Goal: Transaction & Acquisition: Purchase product/service

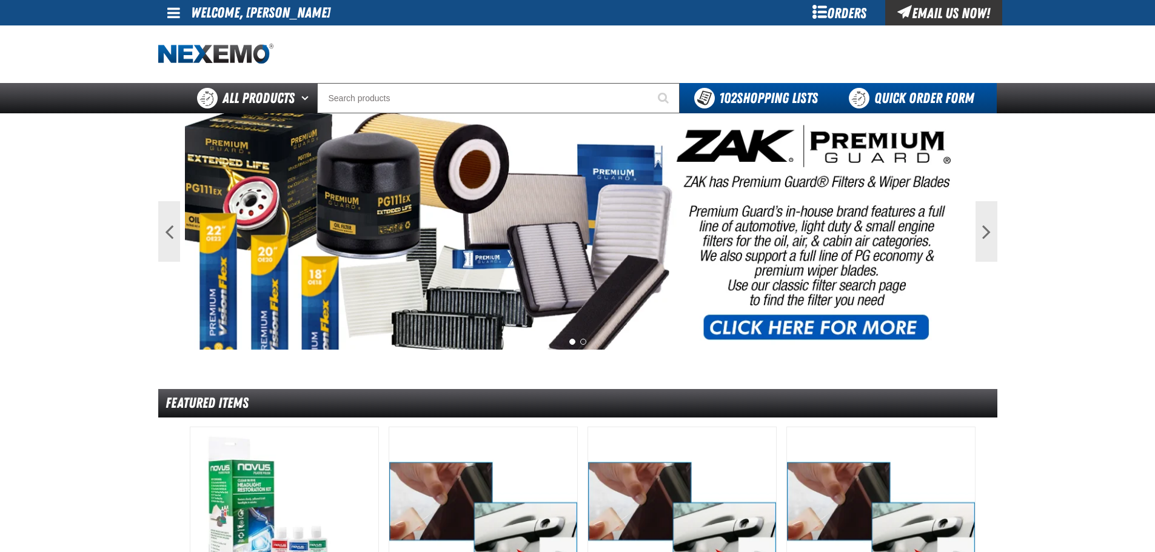
click at [905, 97] on link "Quick Order Form" at bounding box center [915, 98] width 164 height 30
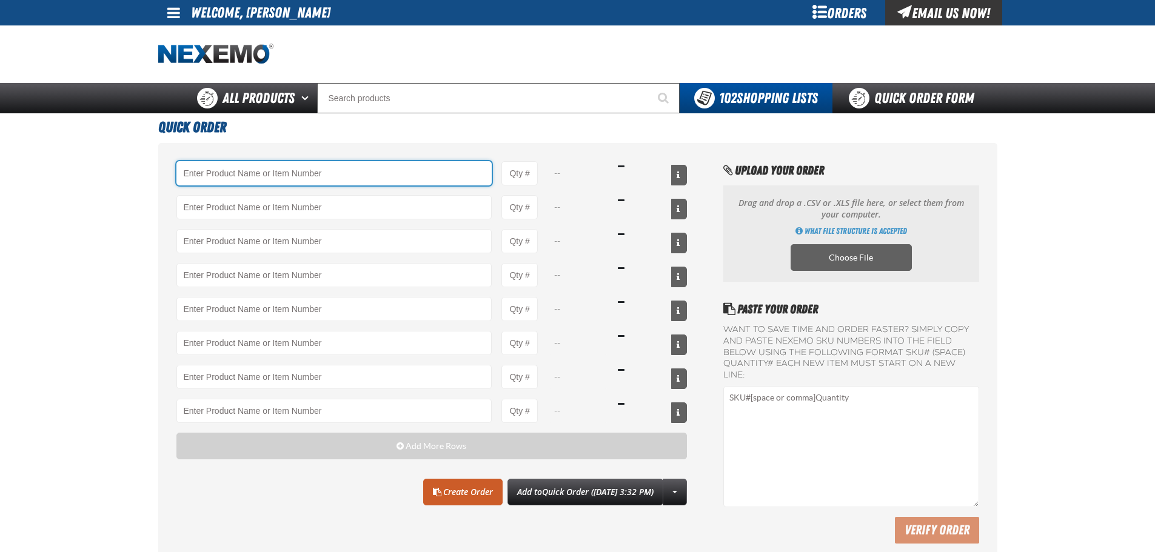
click at [267, 179] on input "Product" at bounding box center [334, 173] width 316 height 24
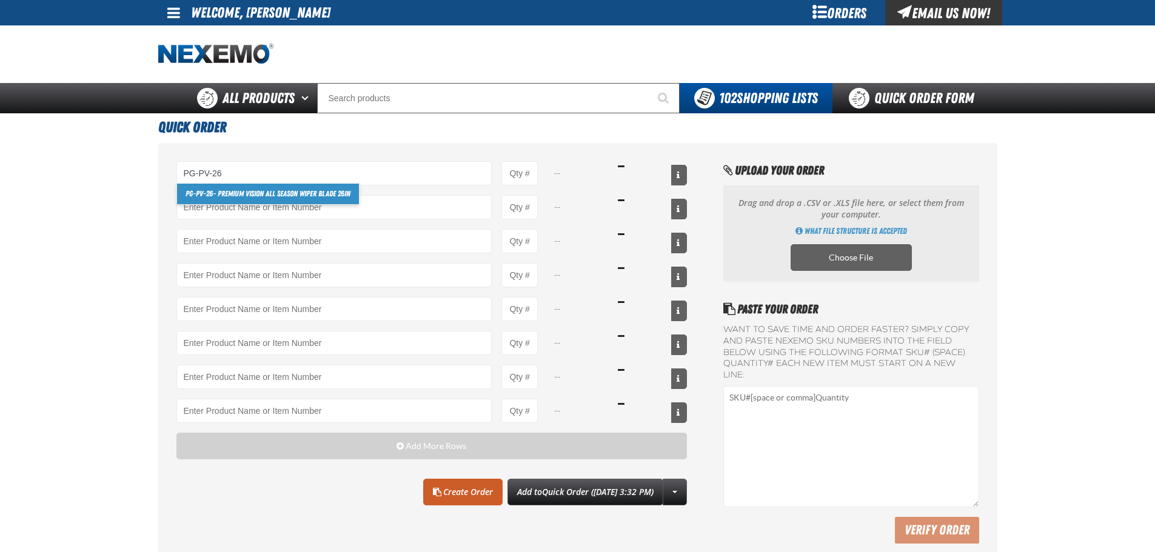
click at [259, 192] on link "PG-PV-26 - Premium Vision All Season Wiper Blade 26in" at bounding box center [268, 194] width 182 height 21
type input "PG-PV-26 - Premium Vision All Season Wiper Blade 26in"
type input "1"
select select "each"
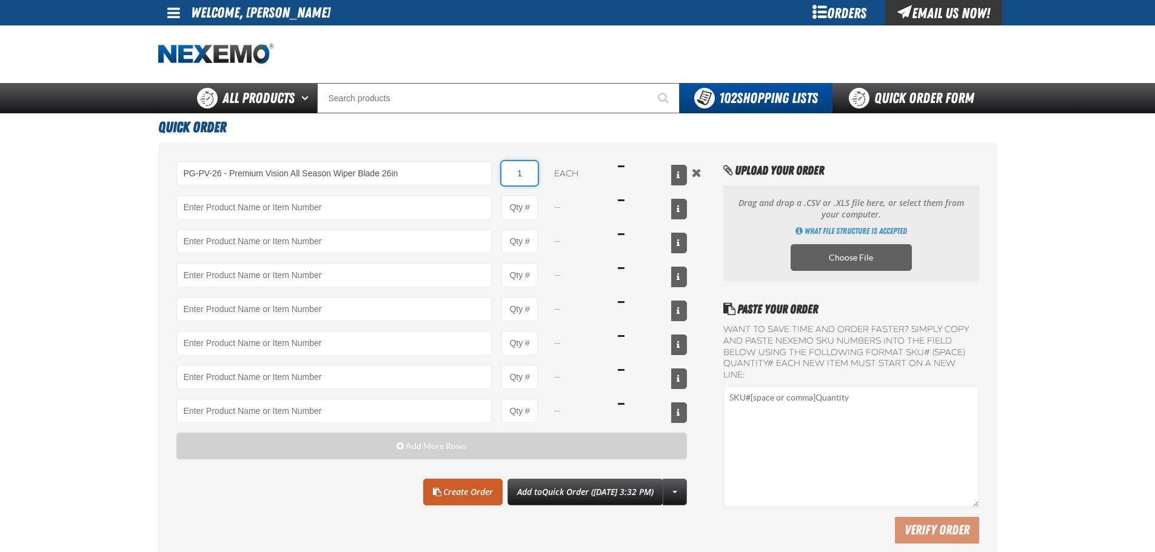
click at [529, 176] on input "1" at bounding box center [519, 173] width 36 height 24
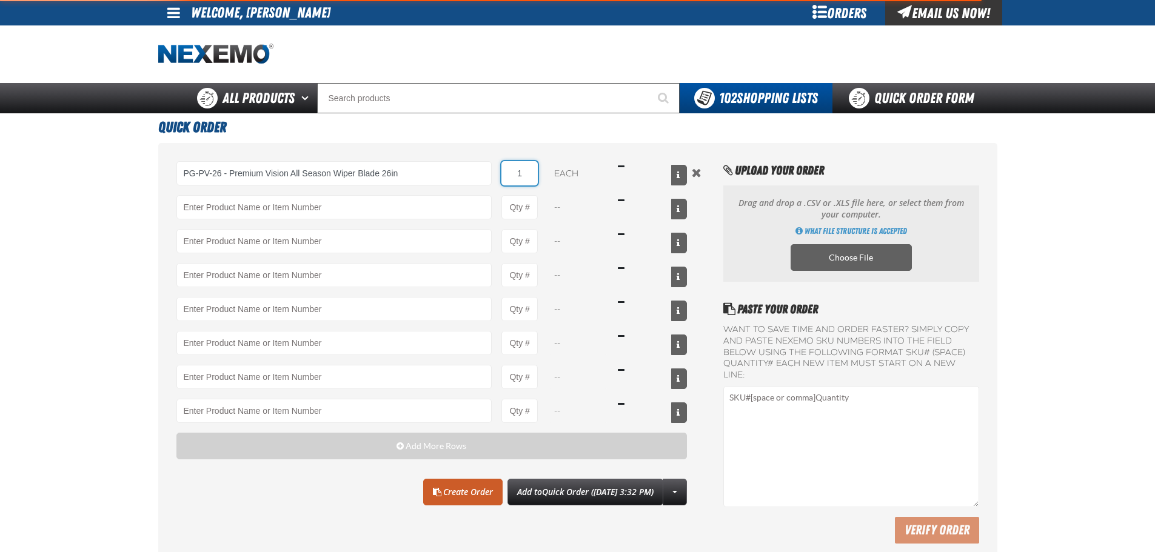
type input "PG-PV-26 - Premium Vision All Season Wiper Blade 26in"
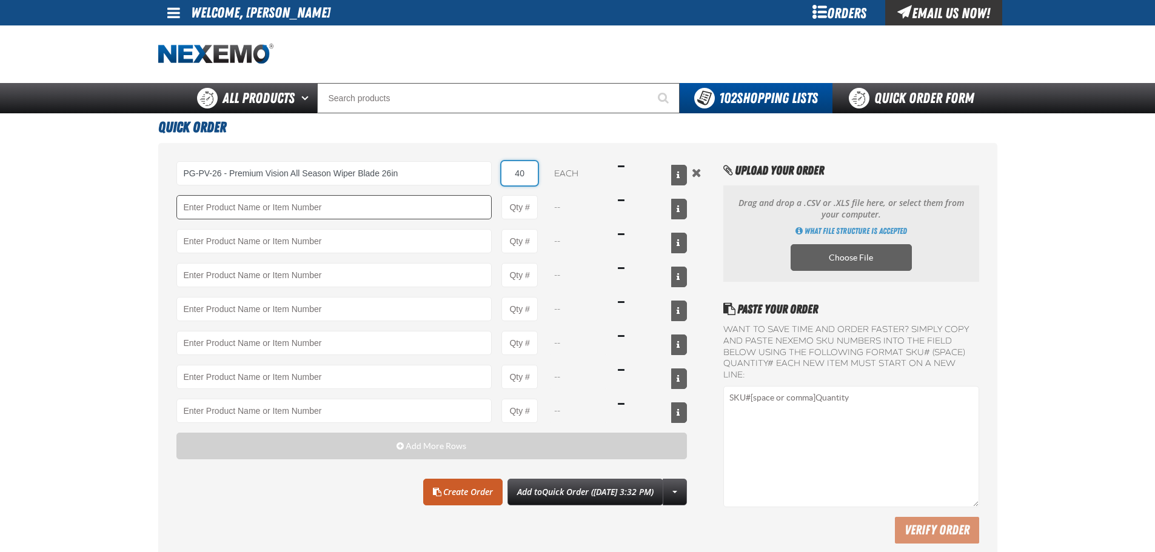
type input "40"
click at [280, 209] on input "Product" at bounding box center [334, 207] width 316 height 24
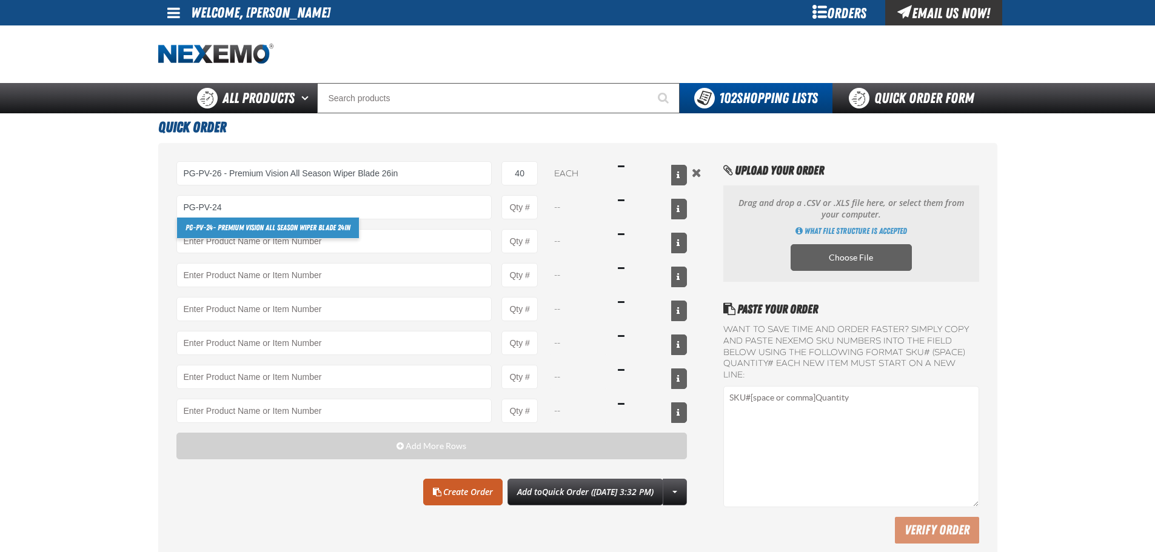
click at [239, 230] on link "PG-PV-24 - Premium Vision All Season Wiper Blade 24in" at bounding box center [268, 228] width 182 height 21
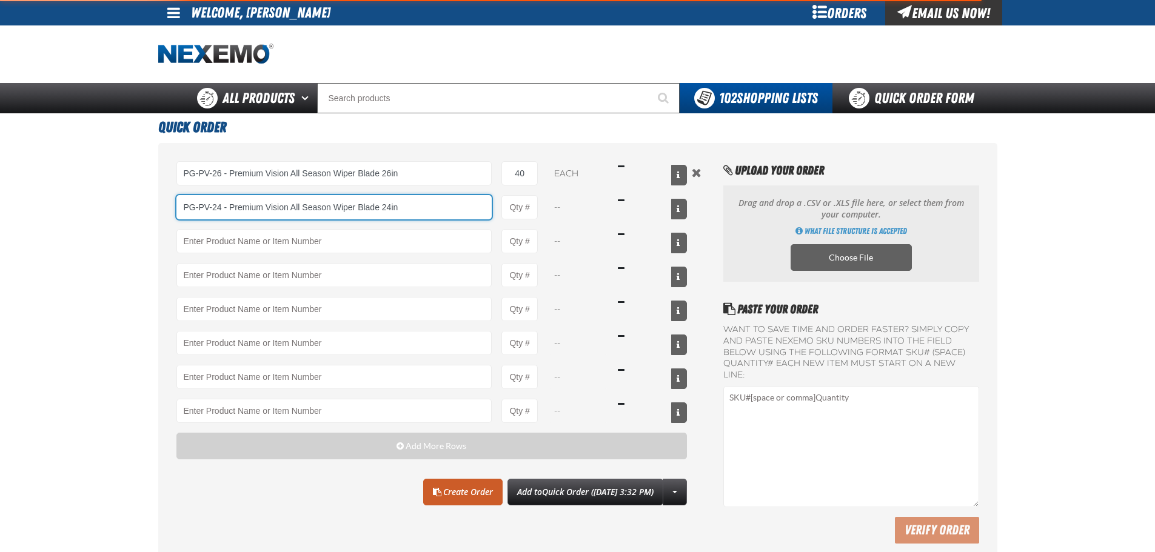
type input "PG-PV-24 - Premium Vision All Season Wiper Blade 24in"
type input "1"
select select "each"
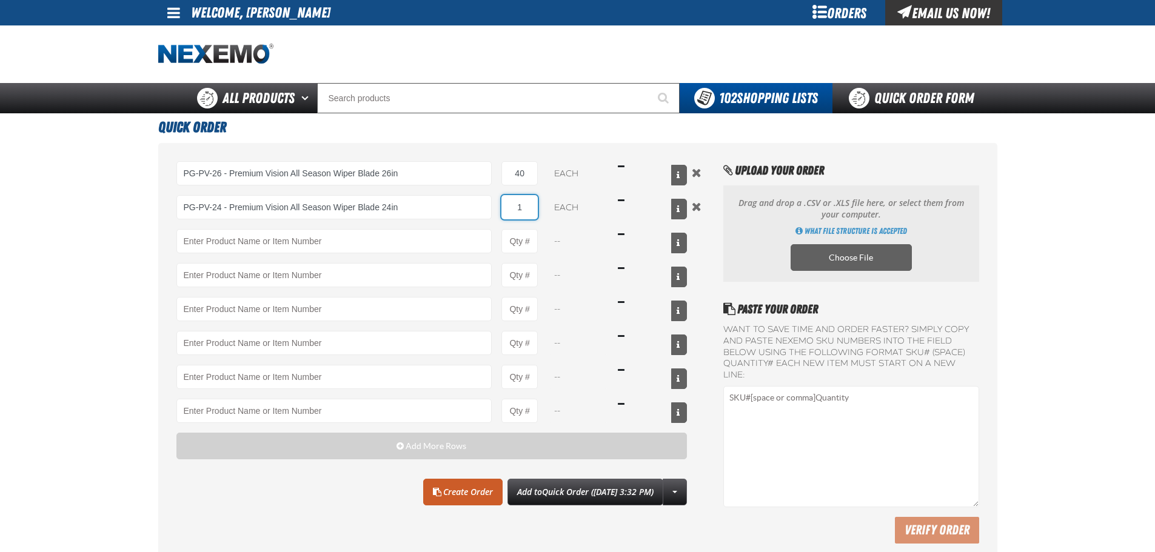
click at [522, 206] on input "1" at bounding box center [519, 207] width 36 height 24
type input "PG-PV-24 - Premium Vision All Season Wiper Blade 24in"
type input "30"
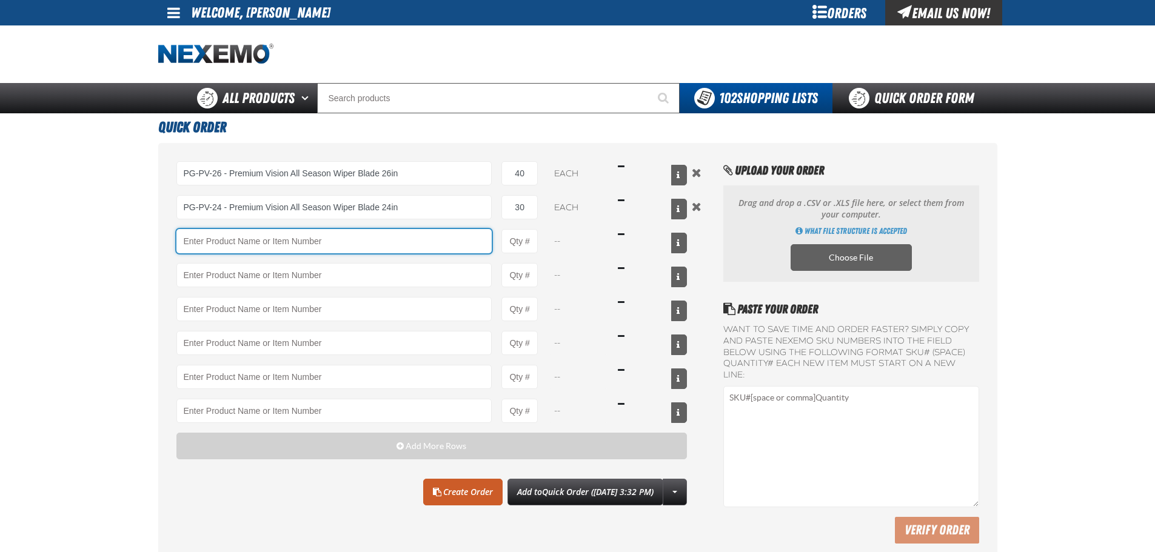
click at [272, 241] on input "Product" at bounding box center [334, 241] width 316 height 24
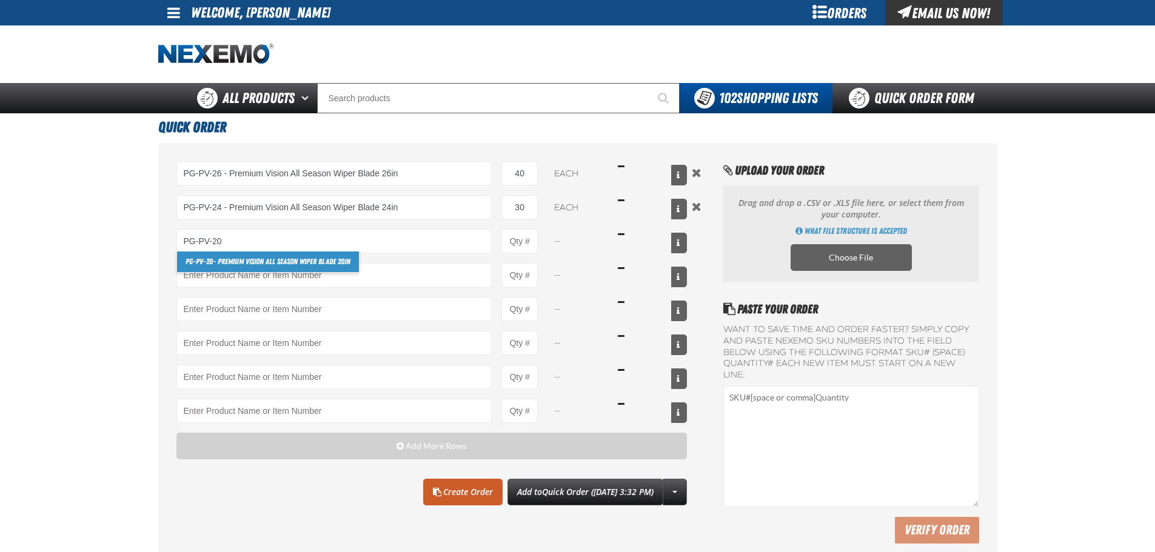
click at [258, 259] on link "PG-PV-20 - Premium Vision All Season Wiper Blade 20in" at bounding box center [268, 262] width 182 height 21
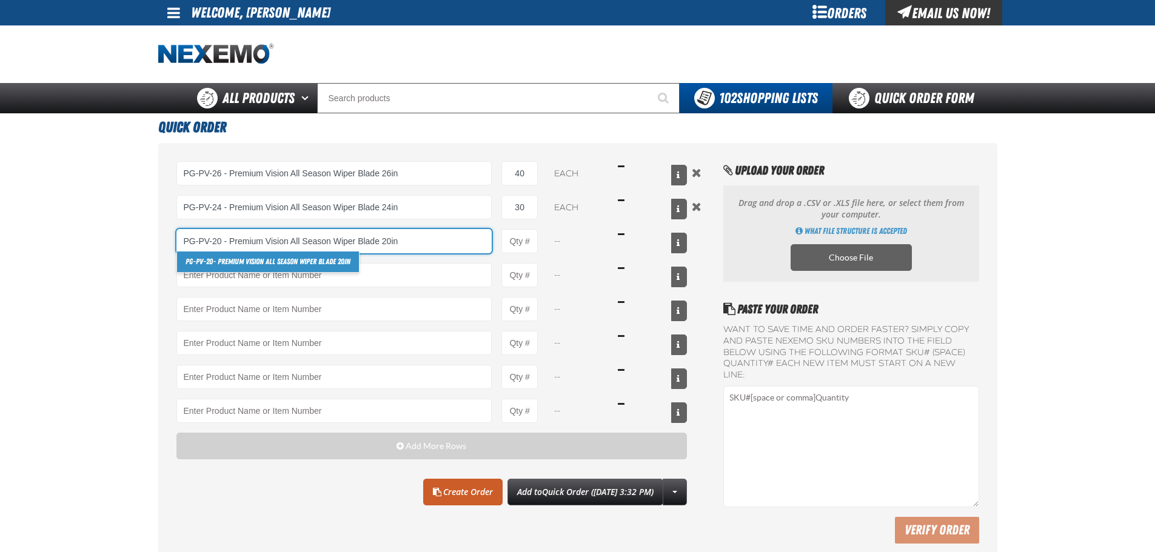
type input "PG-PV-20 - Premium Vision All Season Wiper Blade 20in"
type input "1"
select select "each"
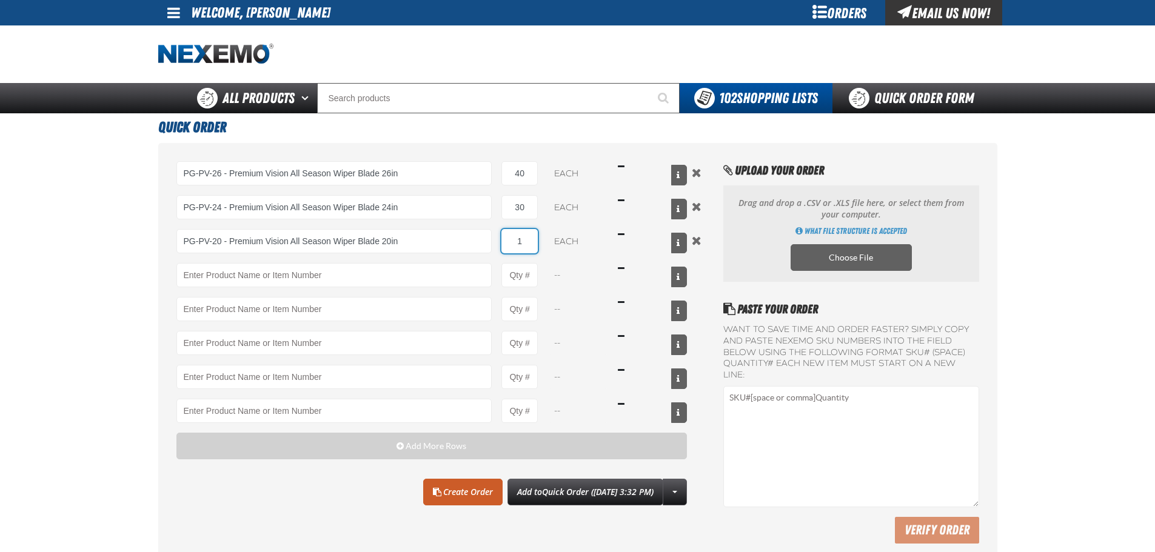
click at [537, 239] on input "1" at bounding box center [519, 241] width 36 height 24
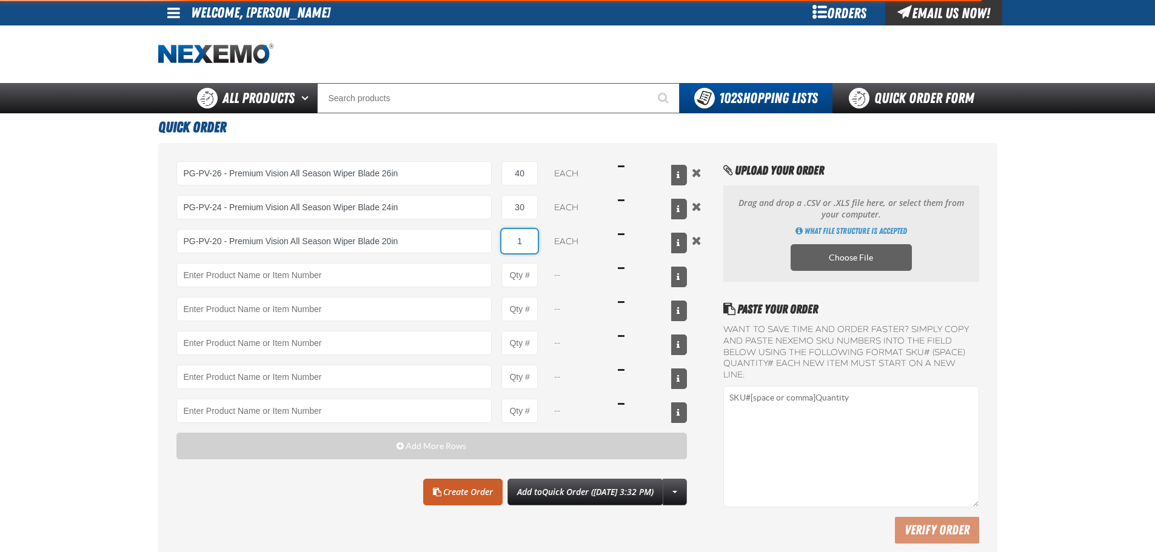
type input "PG-PV-20 - Premium Vision All Season Wiper Blade 20in"
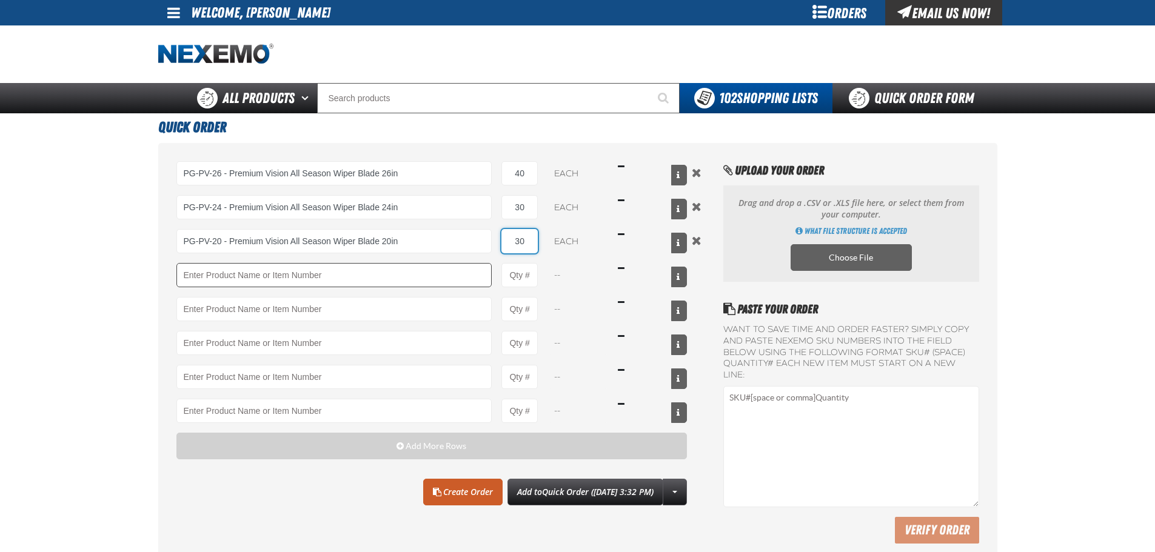
type input "30"
click at [243, 276] on input "Product" at bounding box center [334, 275] width 316 height 24
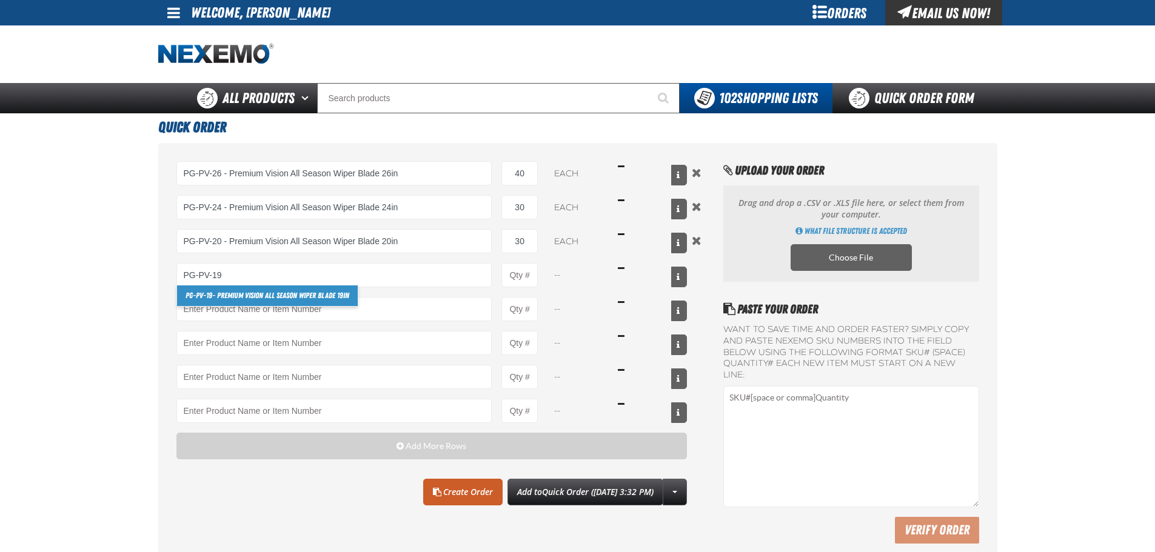
click at [245, 293] on link "PG-PV-19 - Premium Vision All Season Wiper Blade 19in" at bounding box center [267, 296] width 181 height 21
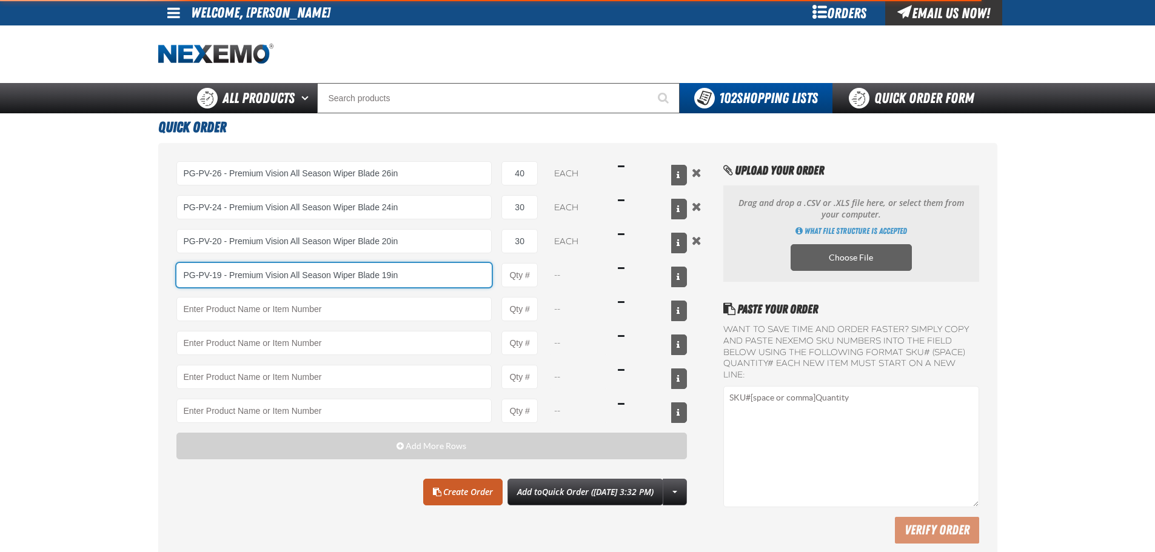
type input "PG-PV-19 - Premium Vision All Season Wiper Blade 19in"
type input "1"
select select "each"
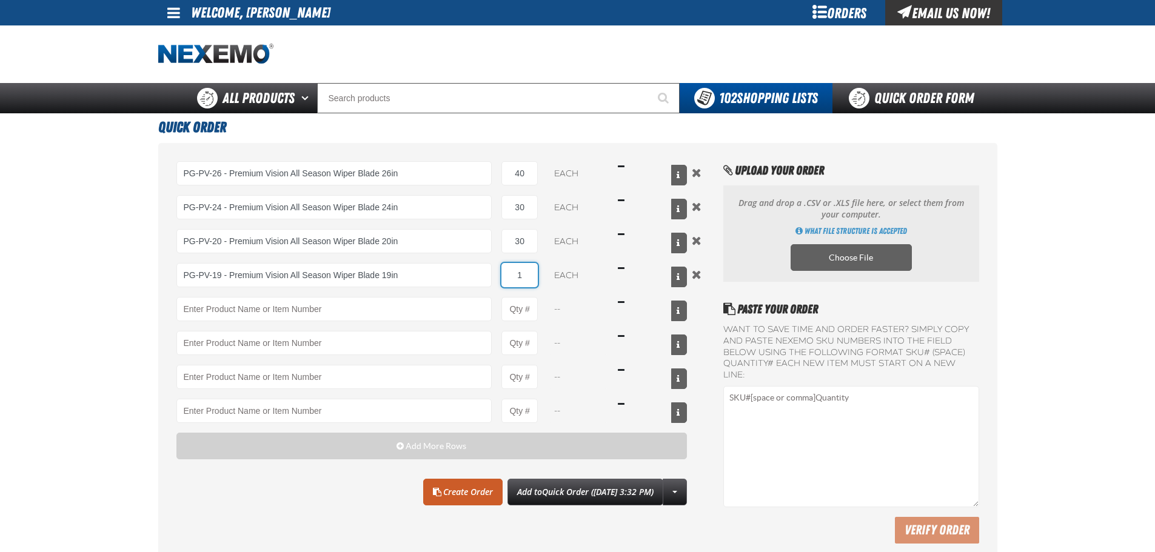
click at [529, 286] on input "1" at bounding box center [519, 275] width 36 height 24
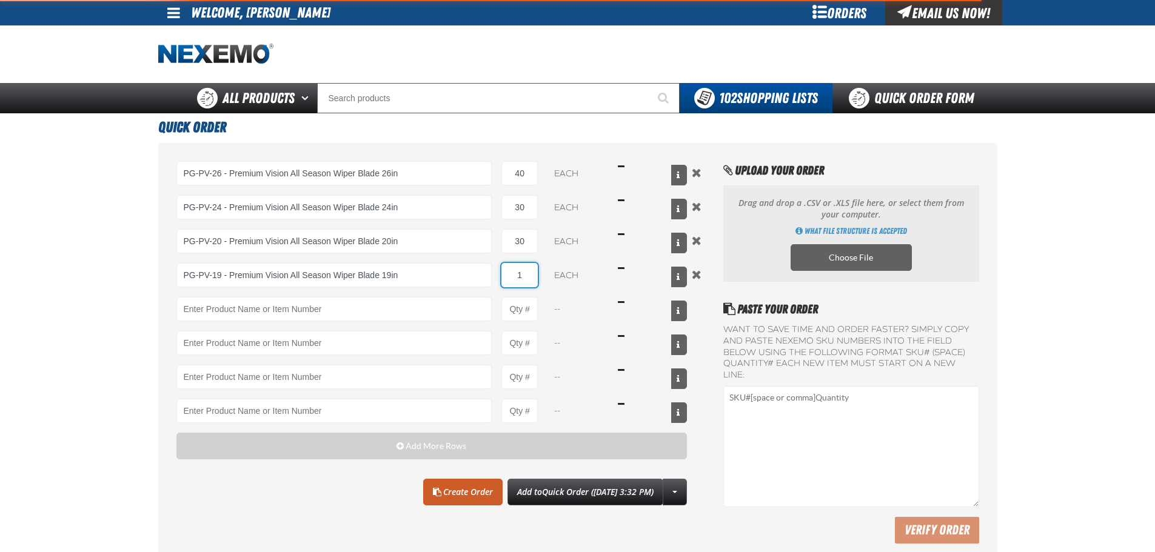
type input "PG-PV-19 - Premium Vision All Season Wiper Blade 19in"
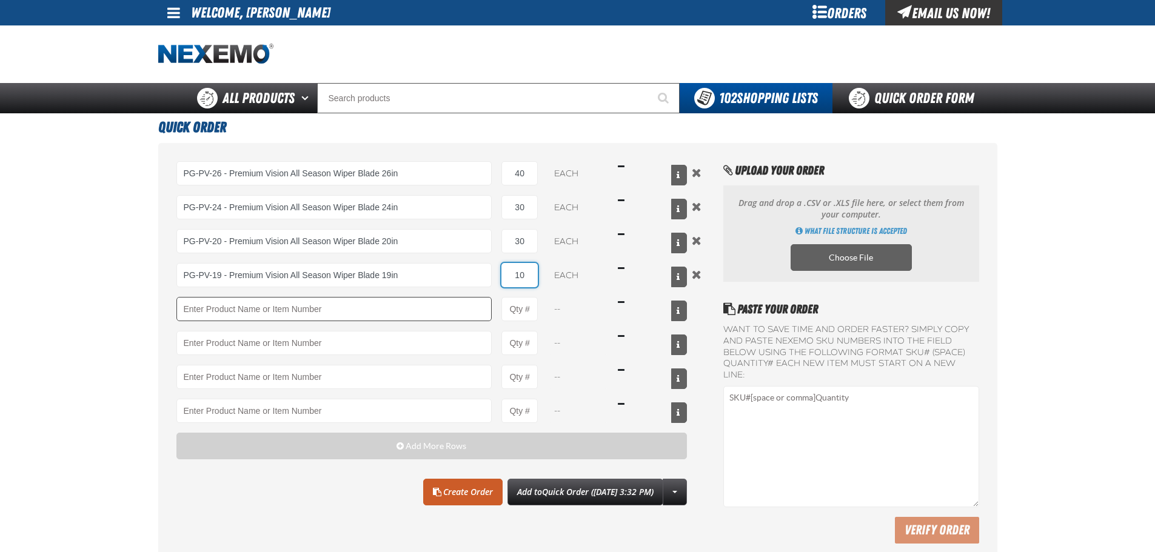
type input "10"
click at [302, 315] on input "Product" at bounding box center [334, 309] width 316 height 24
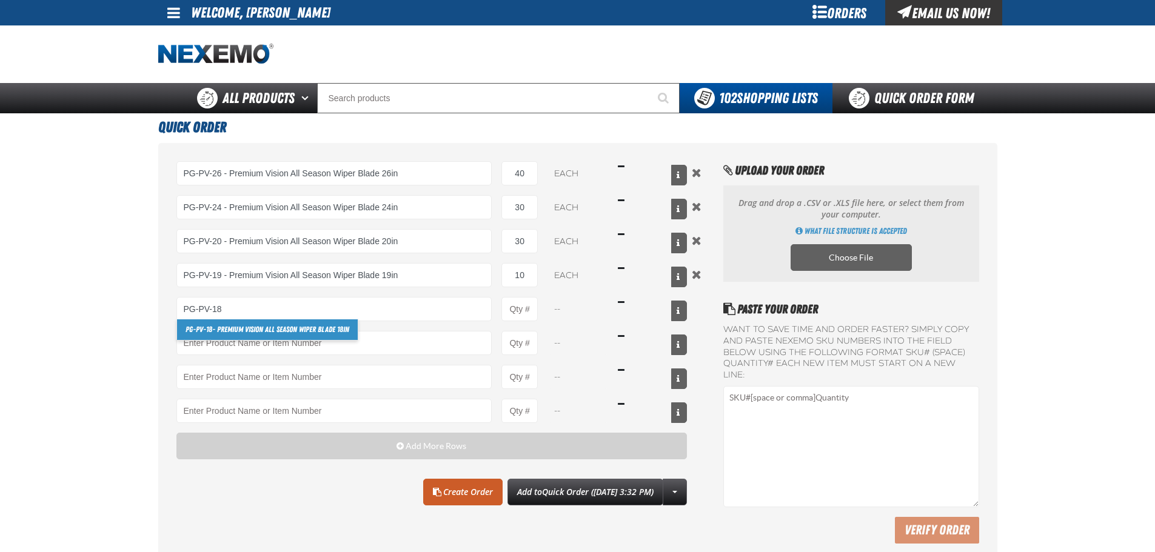
click at [293, 332] on link "PG-PV-18 - Premium Vision All Season Wiper Blade 18in" at bounding box center [267, 330] width 181 height 21
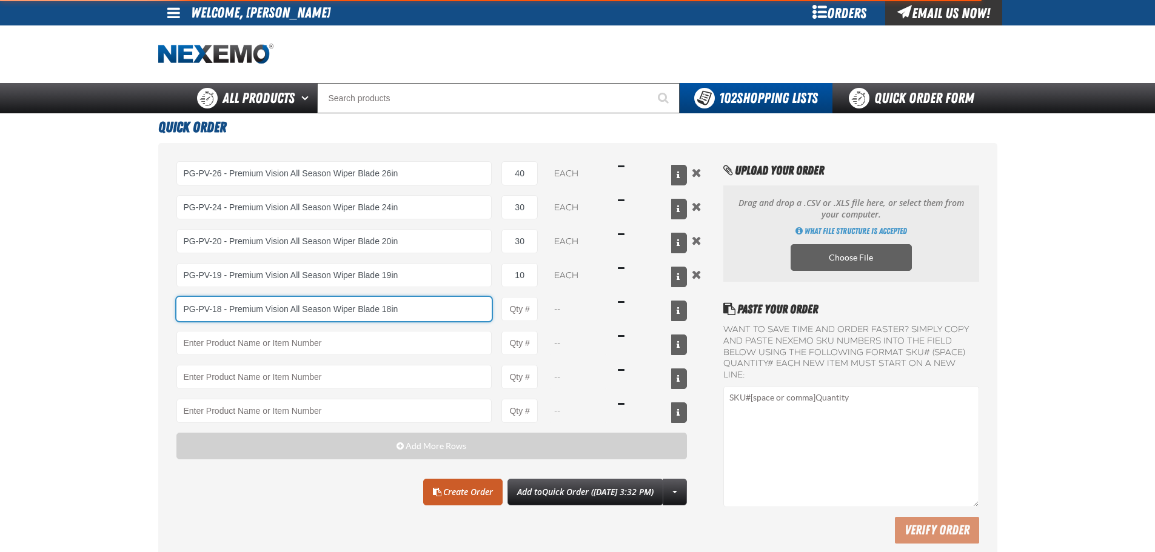
type input "PG-PV-18 - Premium Vision All Season Wiper Blade 18in"
type input "1"
select select "each"
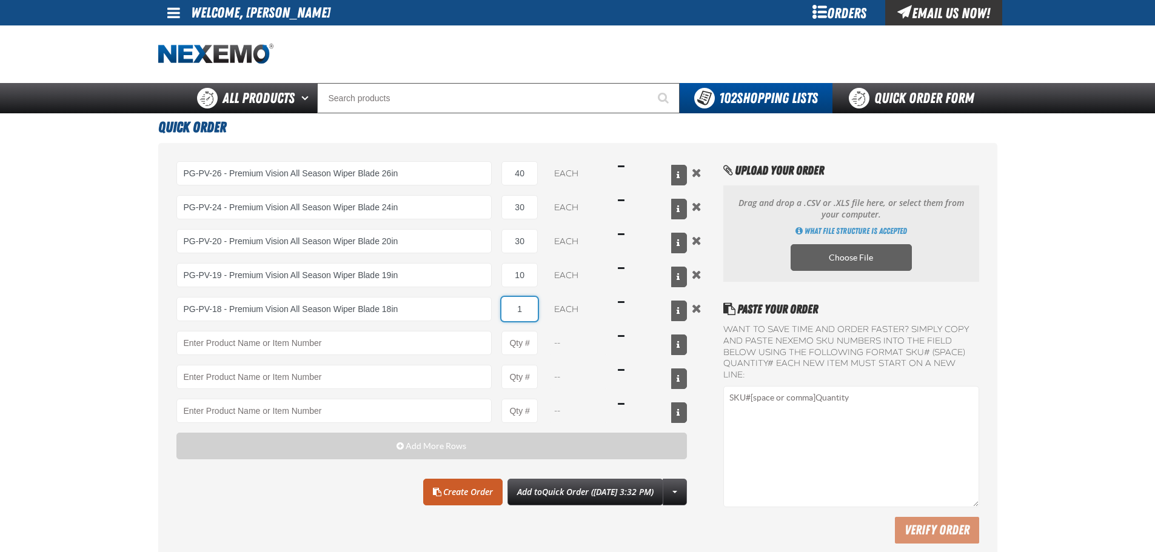
click at [535, 313] on input "1" at bounding box center [519, 309] width 36 height 24
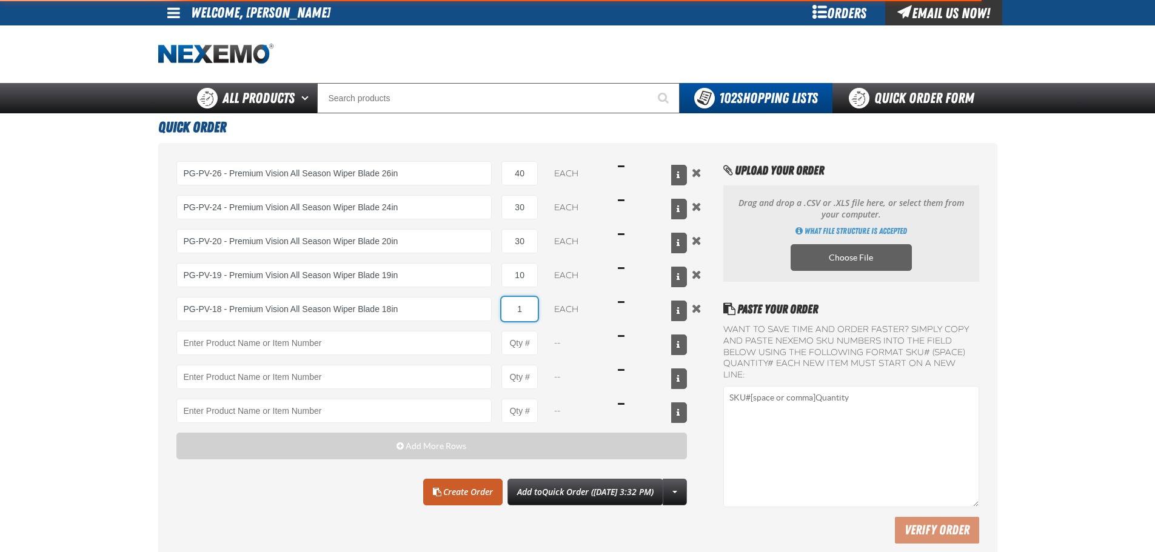
type input "PG-PV-18 - Premium Vision All Season Wiper Blade 18in"
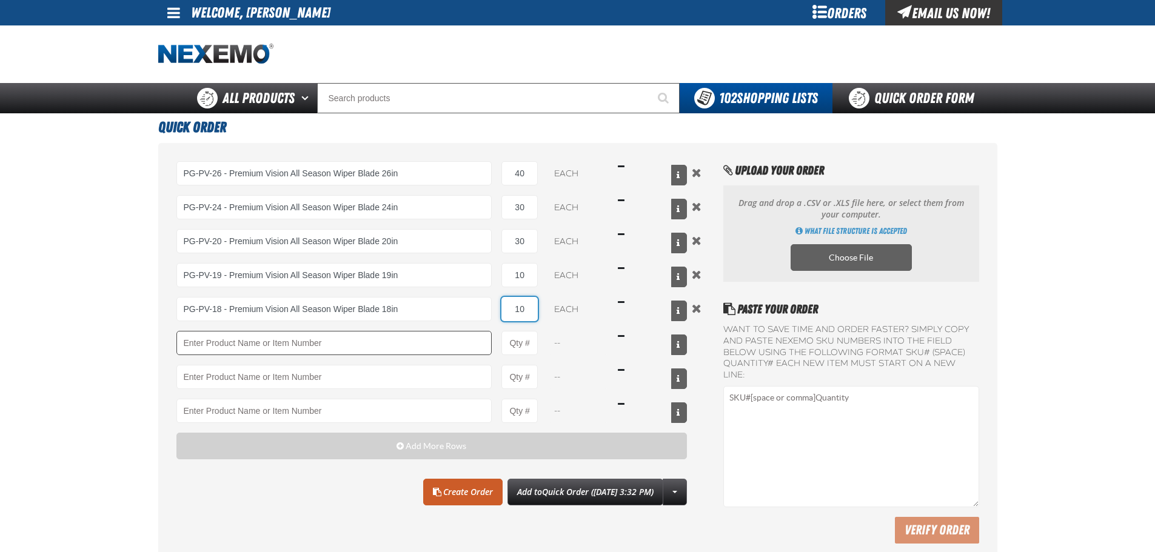
type input "10"
click at [227, 344] on input "Product" at bounding box center [334, 343] width 316 height 24
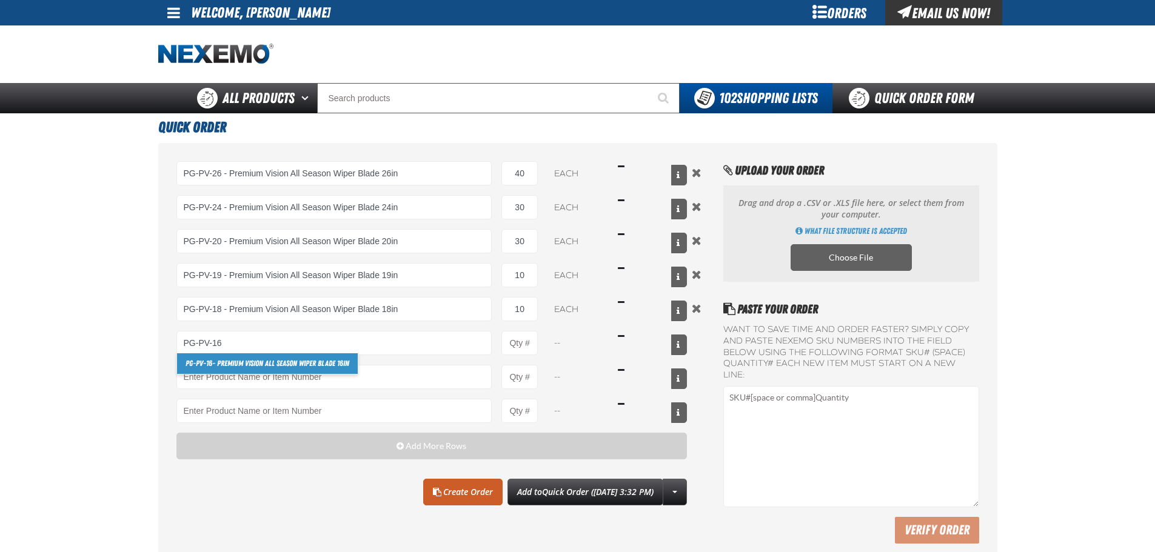
click at [235, 370] on link "PG-PV-16 - Premium Vision All Season Wiper Blade 16in" at bounding box center [267, 364] width 181 height 21
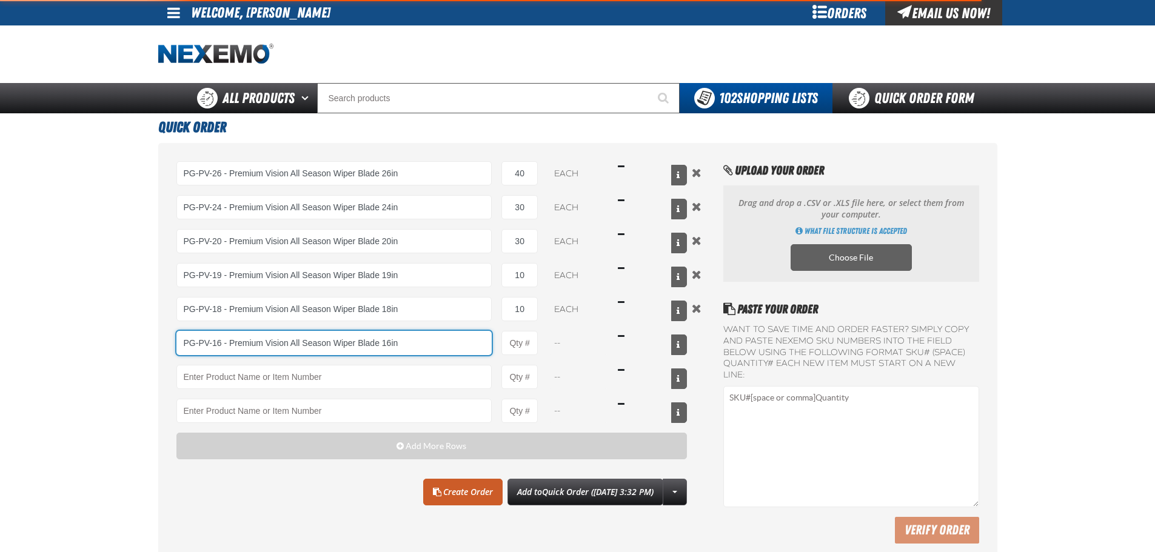
type input "PG-PV-16 - Premium Vision All Season Wiper Blade 16in"
type input "1"
select select "each"
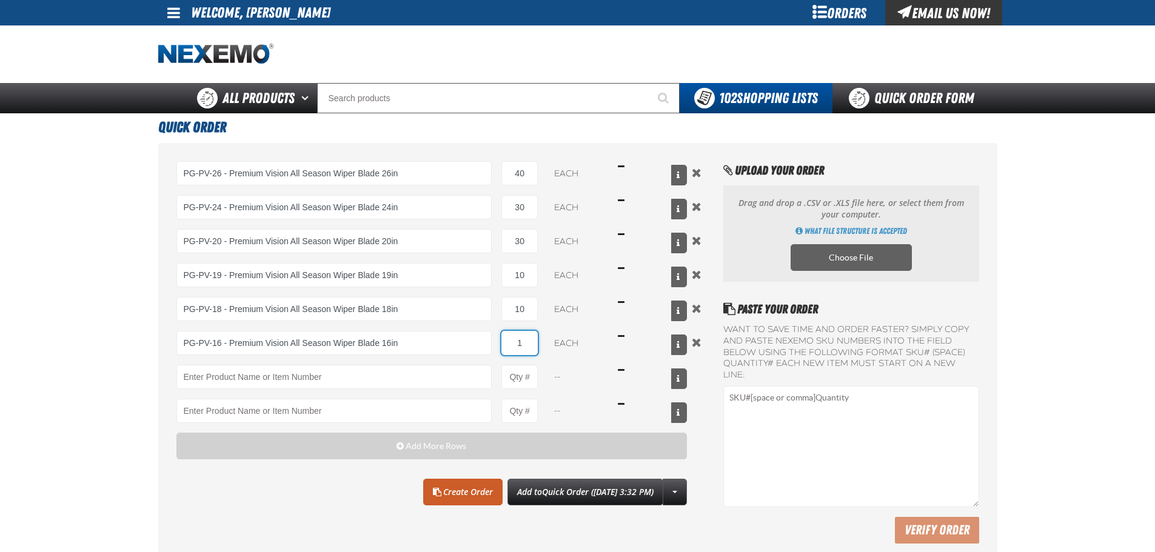
click at [532, 343] on input "1" at bounding box center [519, 343] width 36 height 24
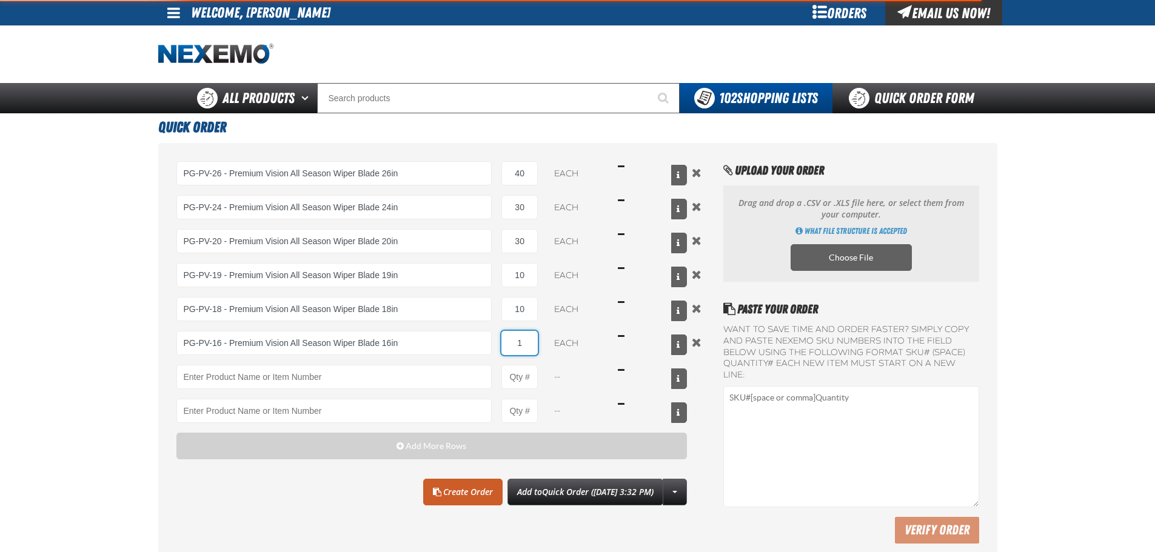
type input "PG-PV-16 - Premium Vision All Season Wiper Blade 16in"
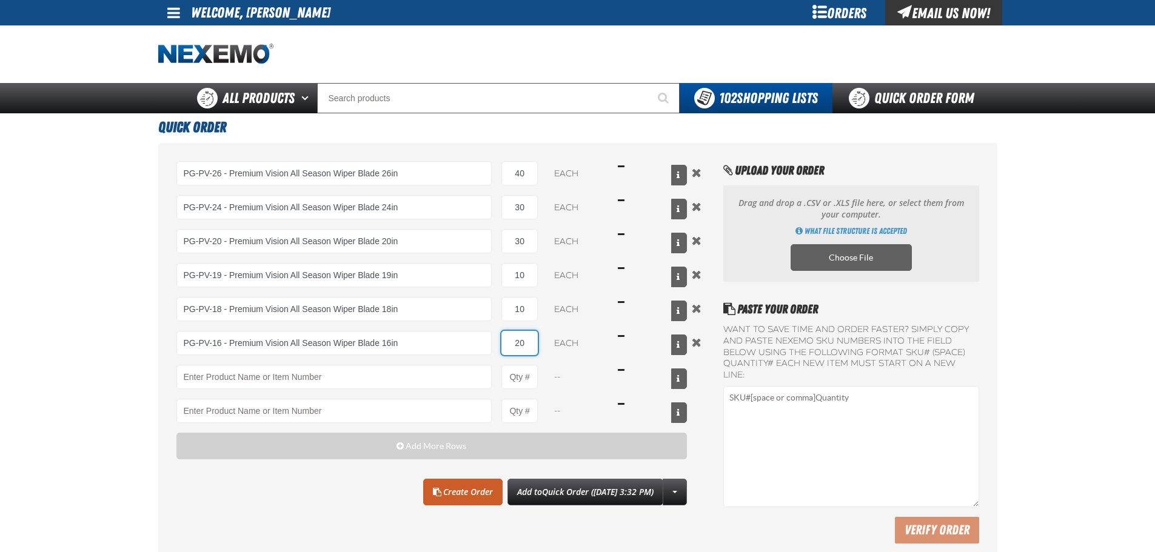
type input "20"
click at [114, 338] on main "Quick Order PG-PV-26 - Premium Vision All Season Wiper Blade 26in PG-PV-26 - Pr…" at bounding box center [577, 340] width 1155 height 455
click at [444, 496] on link "Create Order" at bounding box center [462, 492] width 79 height 27
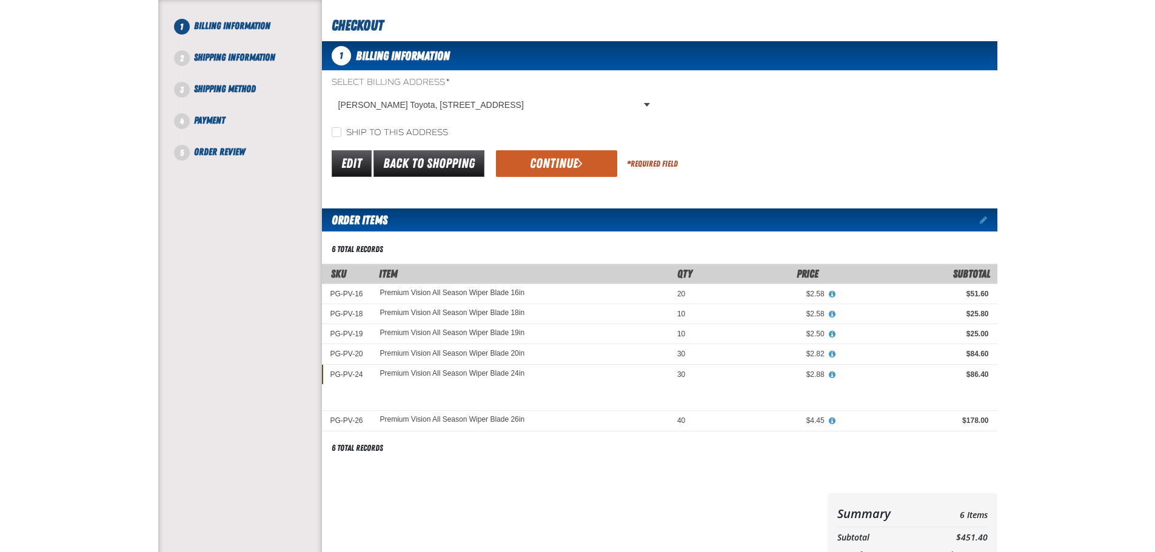
scroll to position [121, 0]
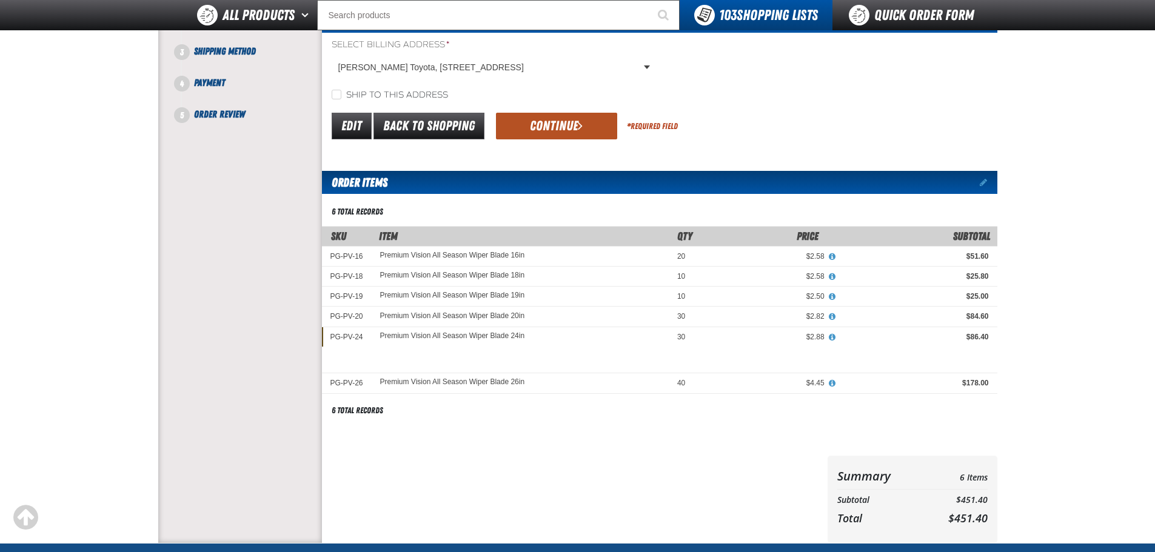
click at [554, 126] on button "Continue" at bounding box center [556, 126] width 121 height 27
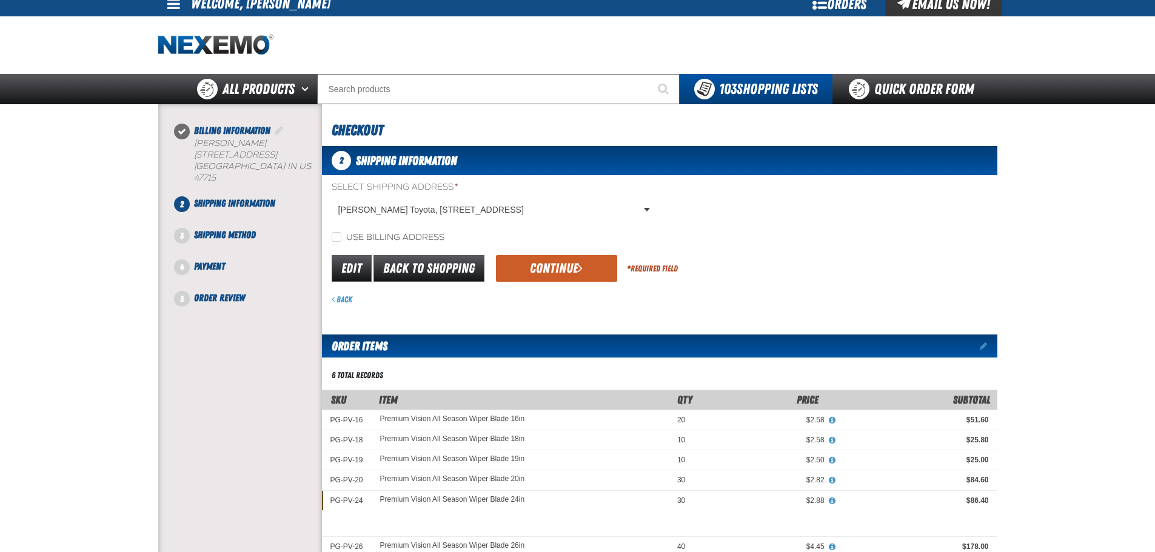
scroll to position [0, 0]
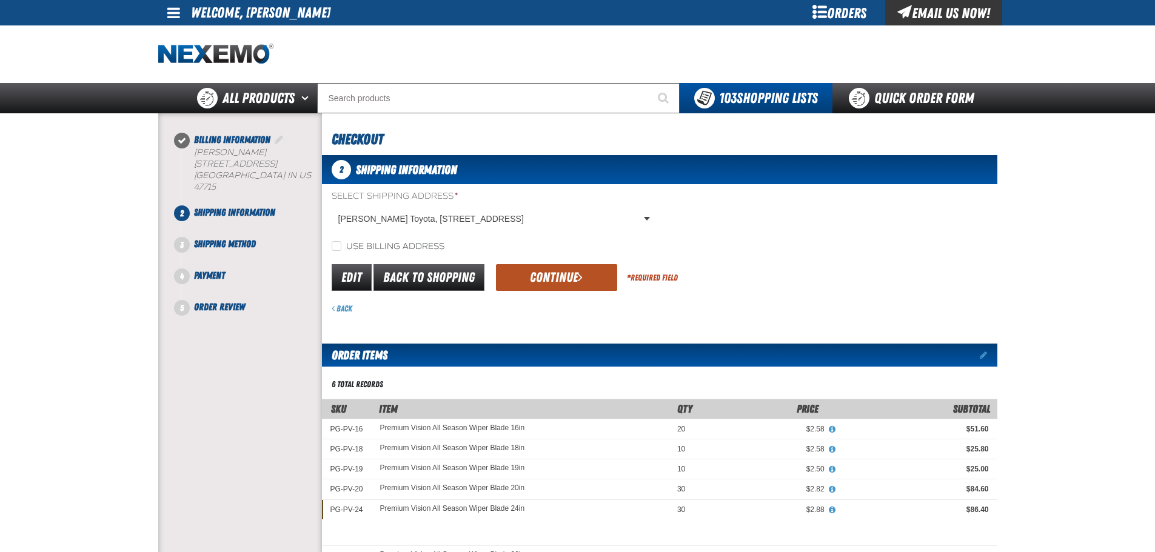
click at [546, 273] on button "Continue" at bounding box center [556, 277] width 121 height 27
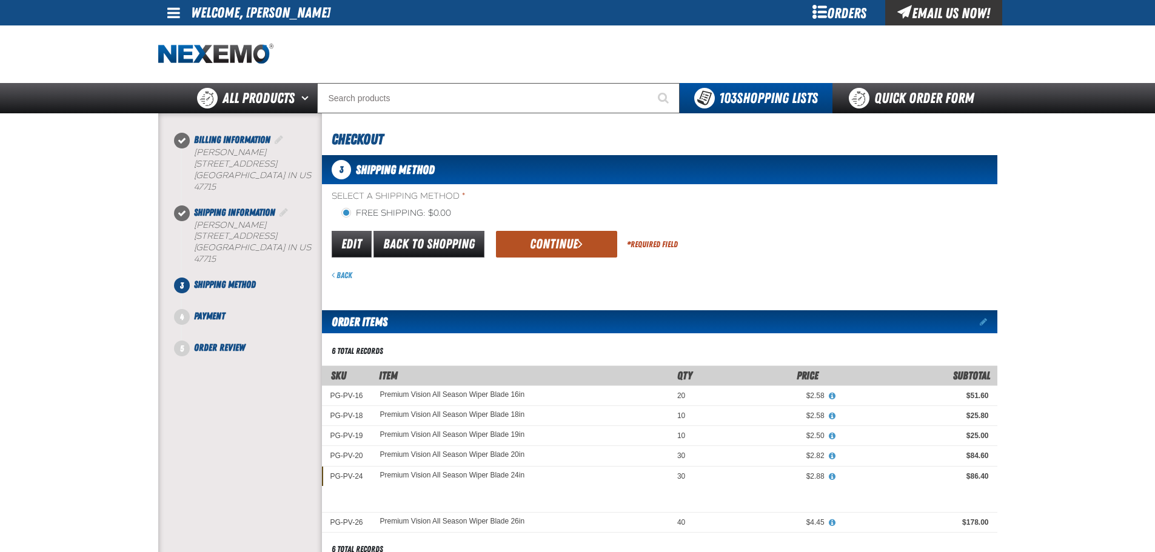
click at [549, 236] on button "Continue" at bounding box center [556, 244] width 121 height 27
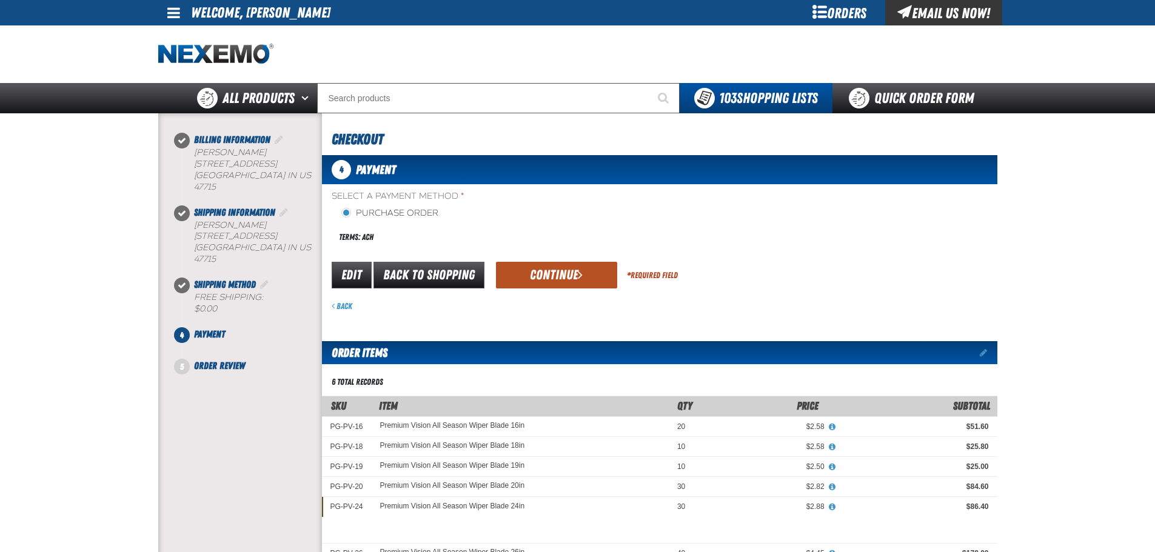
click at [561, 277] on button "Continue" at bounding box center [556, 275] width 121 height 27
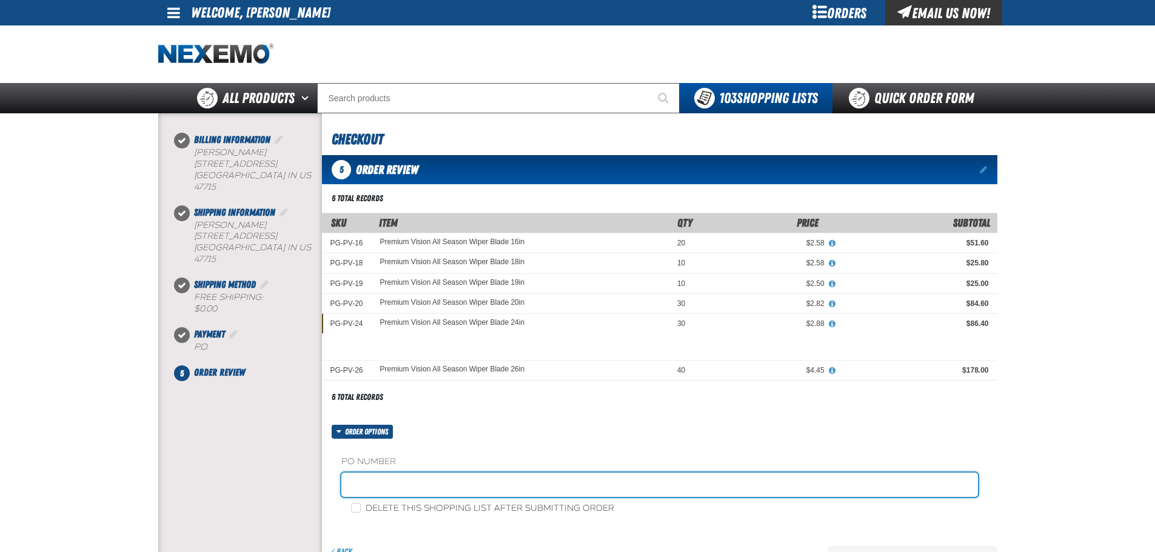
click at [452, 481] on input "text" at bounding box center [659, 485] width 637 height 24
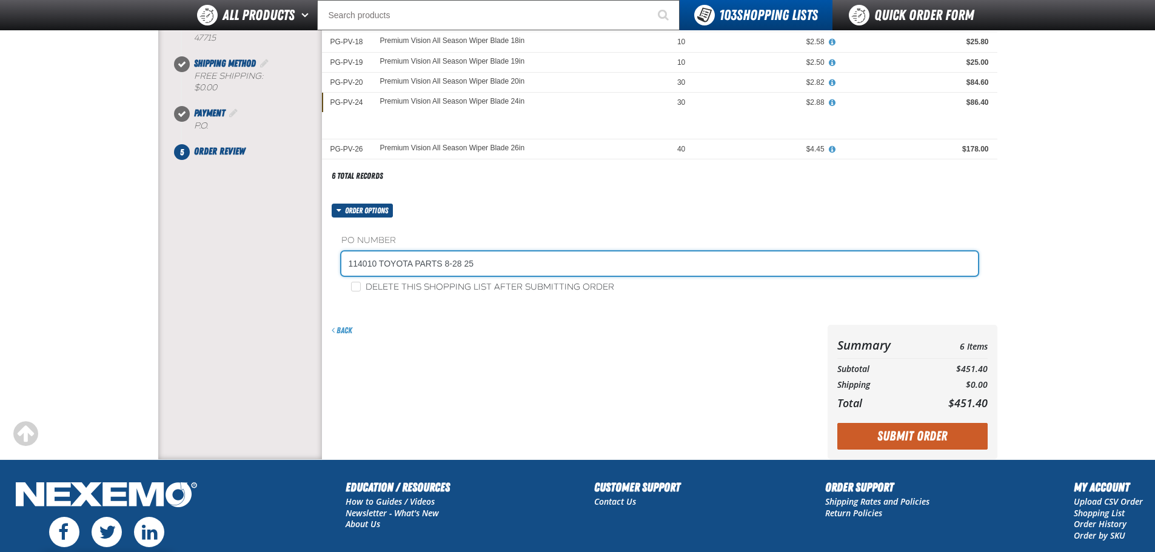
scroll to position [243, 0]
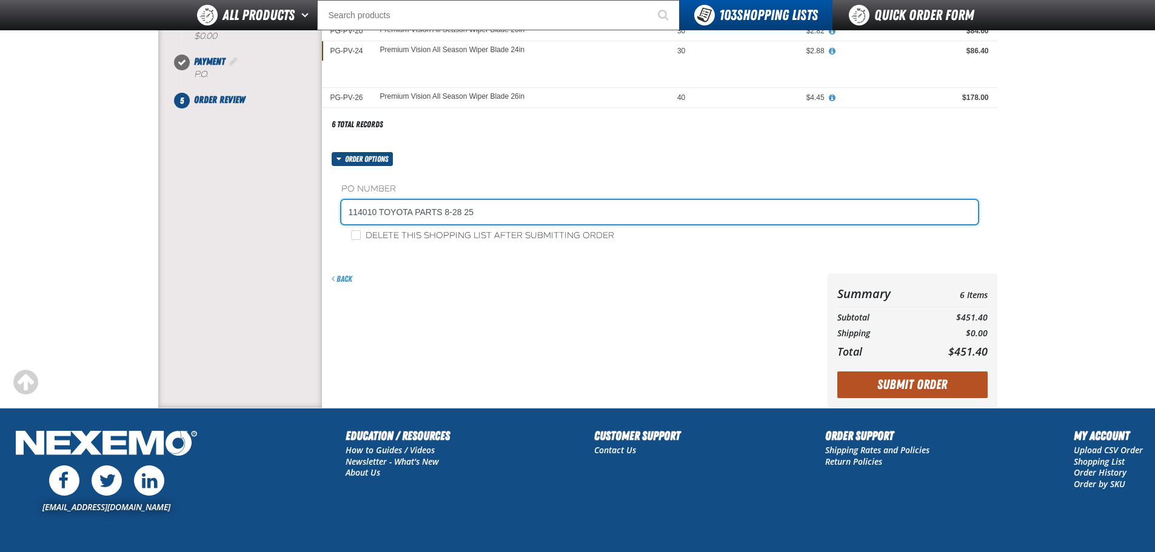
type input "114010 TOYOTA PARTS 8-28 25"
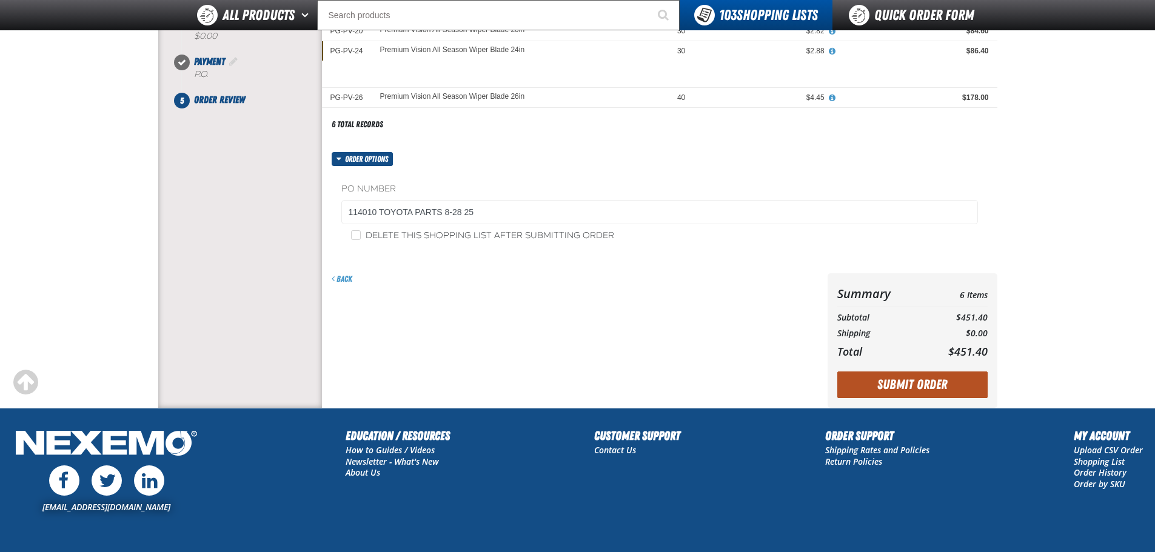
click at [928, 386] on button "Submit Order" at bounding box center [912, 385] width 150 height 27
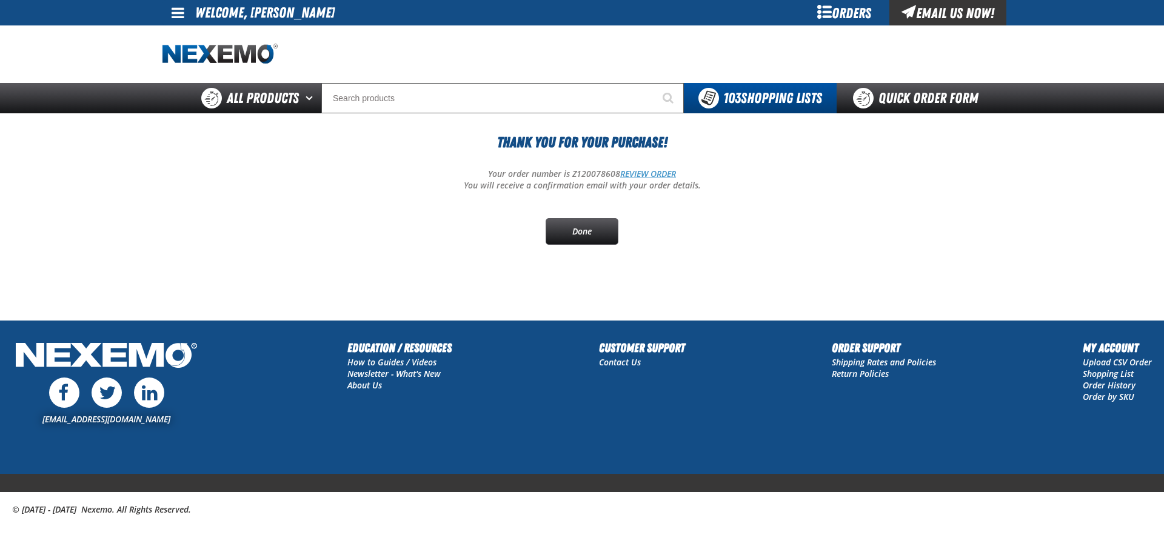
click at [650, 174] on link "REVIEW ORDER" at bounding box center [648, 174] width 56 height 12
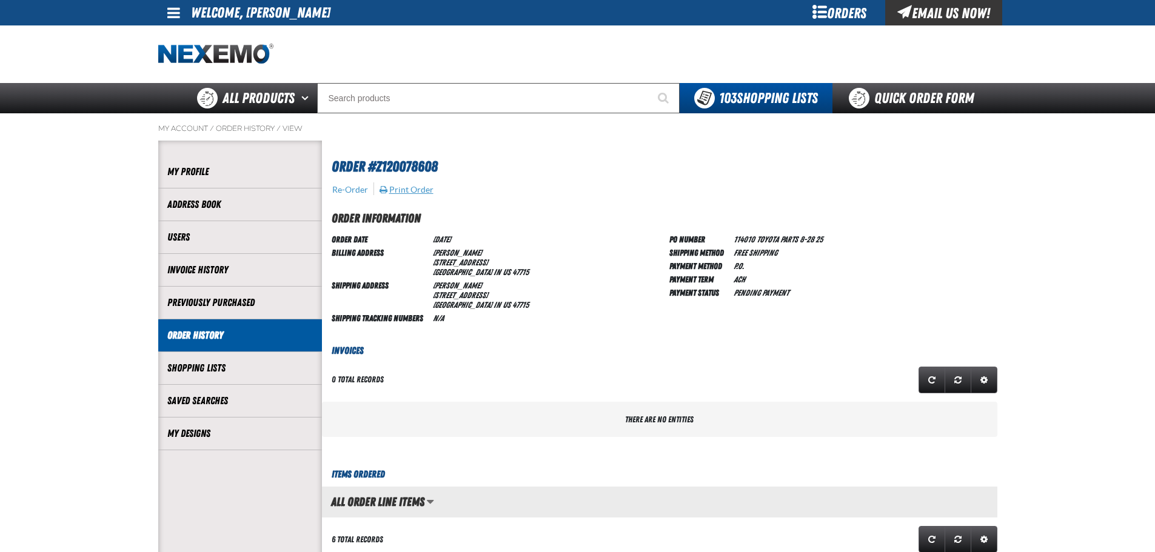
click at [397, 189] on button "Print Order" at bounding box center [406, 189] width 55 height 11
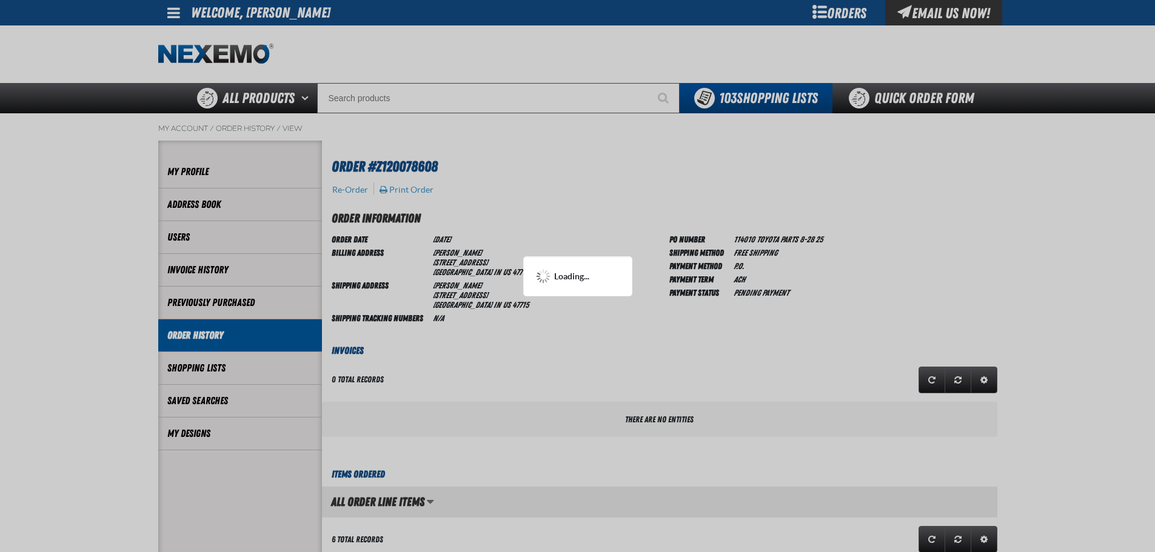
click at [522, 218] on div at bounding box center [577, 276] width 1155 height 552
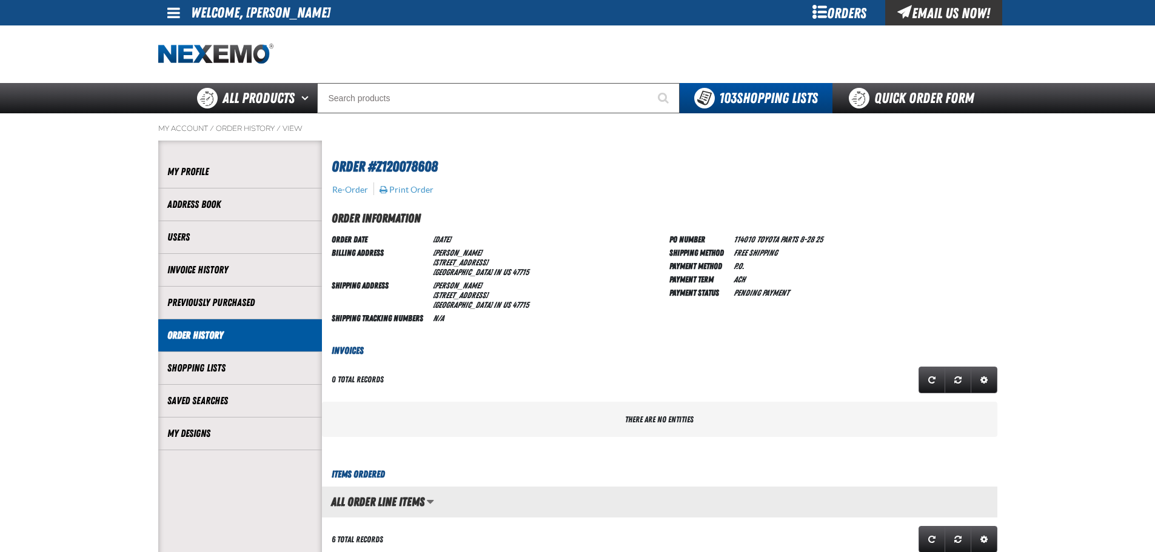
click at [691, 247] on td "Shipping Method" at bounding box center [698, 252] width 59 height 13
click at [224, 56] on img "Home" at bounding box center [215, 54] width 115 height 21
